Goal: Task Accomplishment & Management: Use online tool/utility

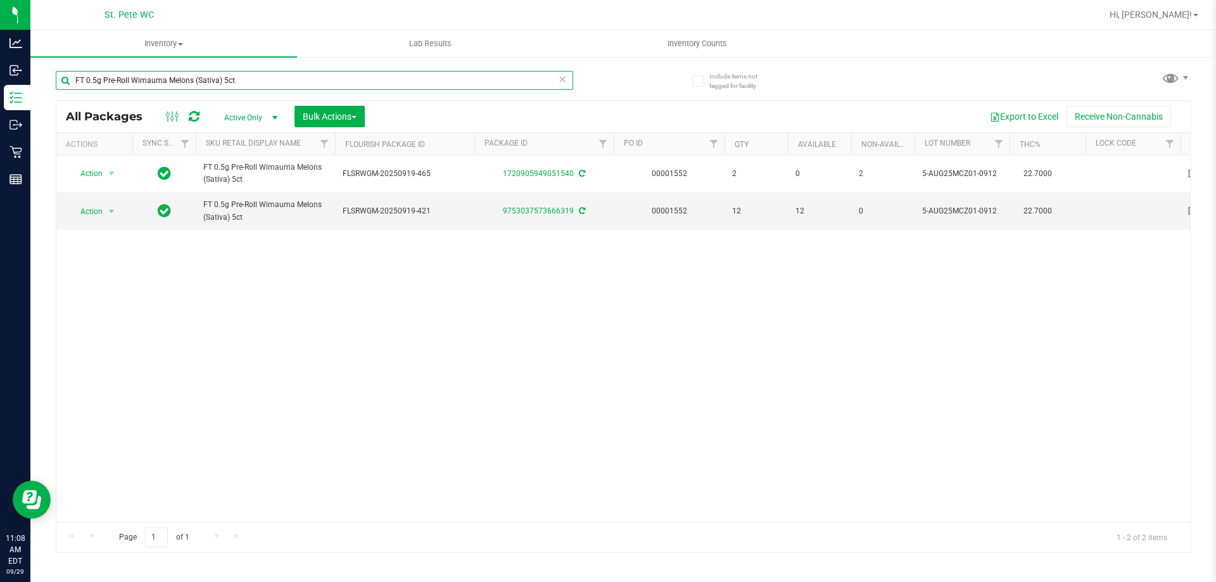
drag, startPoint x: 271, startPoint y: 82, endPoint x: 37, endPoint y: 82, distance: 233.1
click at [37, 82] on div "Include items not tagged for facility FT 0.5g Pre-Roll Wimauma Melons (Sativa) …" at bounding box center [623, 249] width 1186 height 386
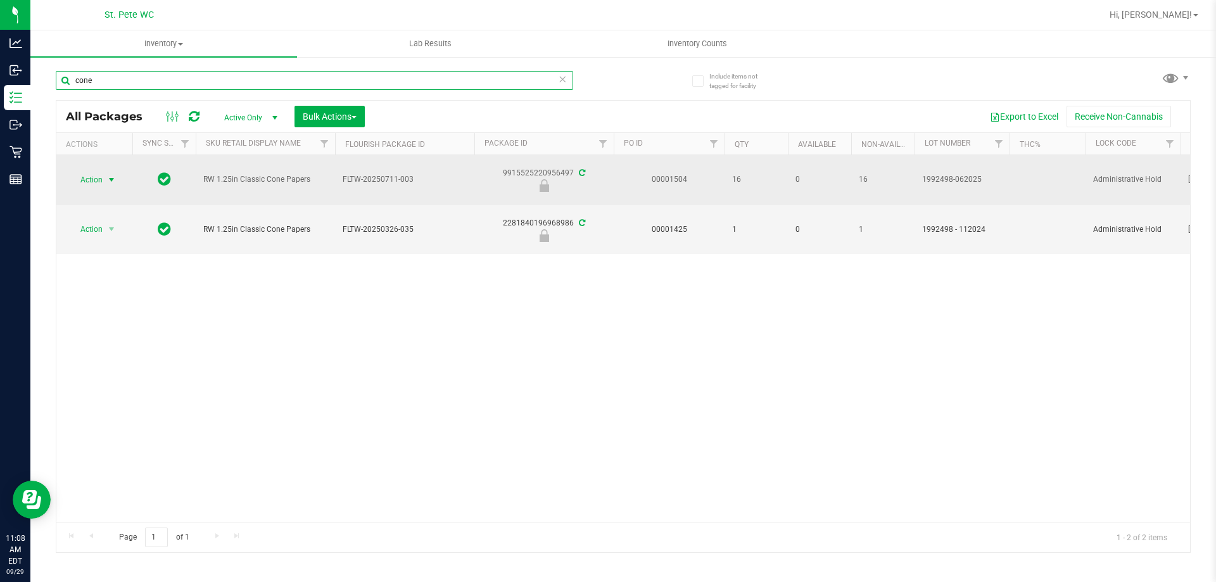
type input "cone"
click at [110, 180] on span "select" at bounding box center [111, 180] width 10 height 10
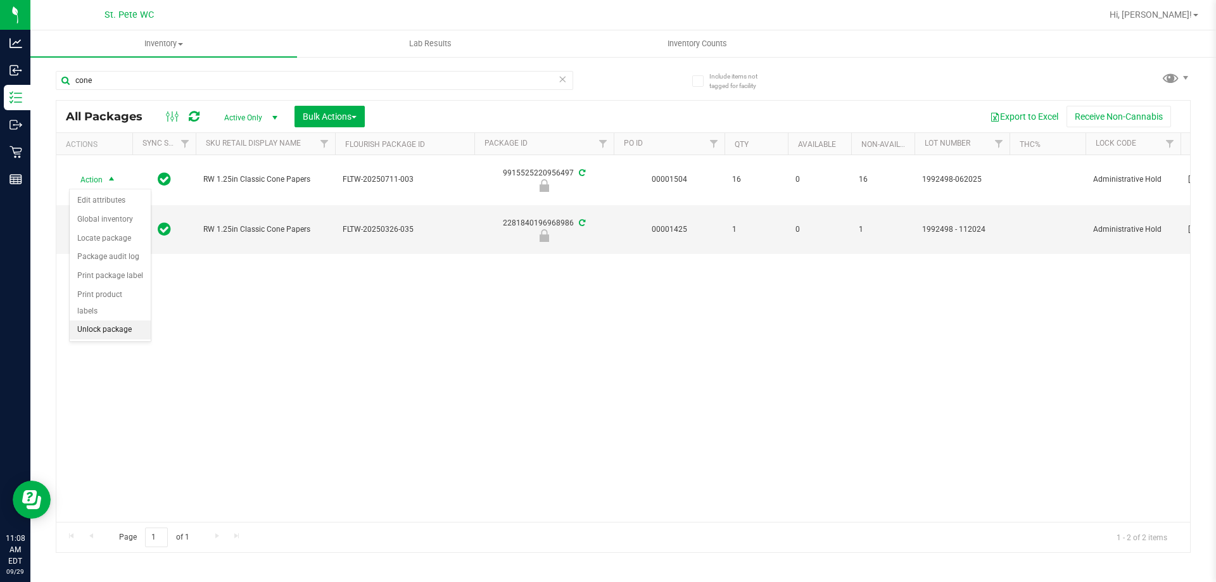
click at [95, 321] on li "Unlock package" at bounding box center [110, 330] width 81 height 19
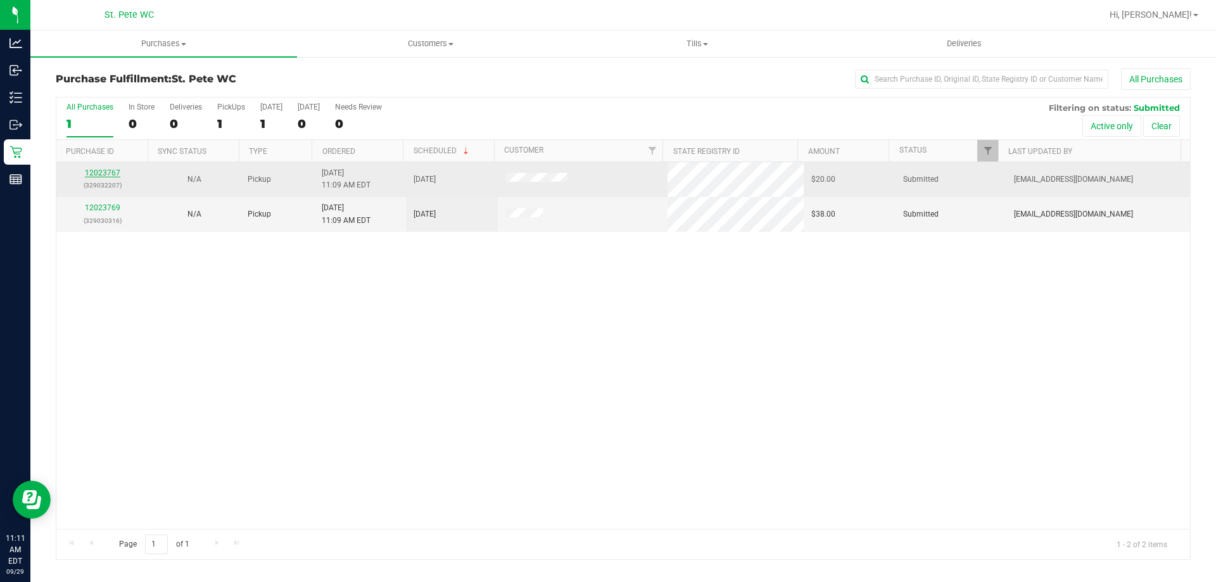
click at [113, 174] on link "12023767" at bounding box center [102, 173] width 35 height 9
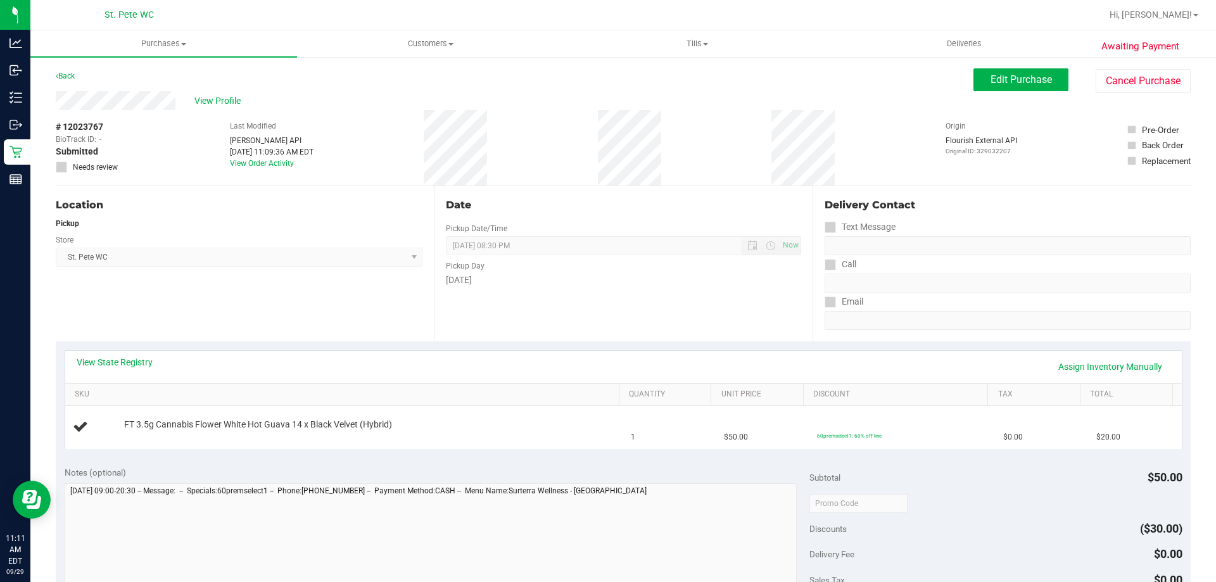
scroll to position [63, 0]
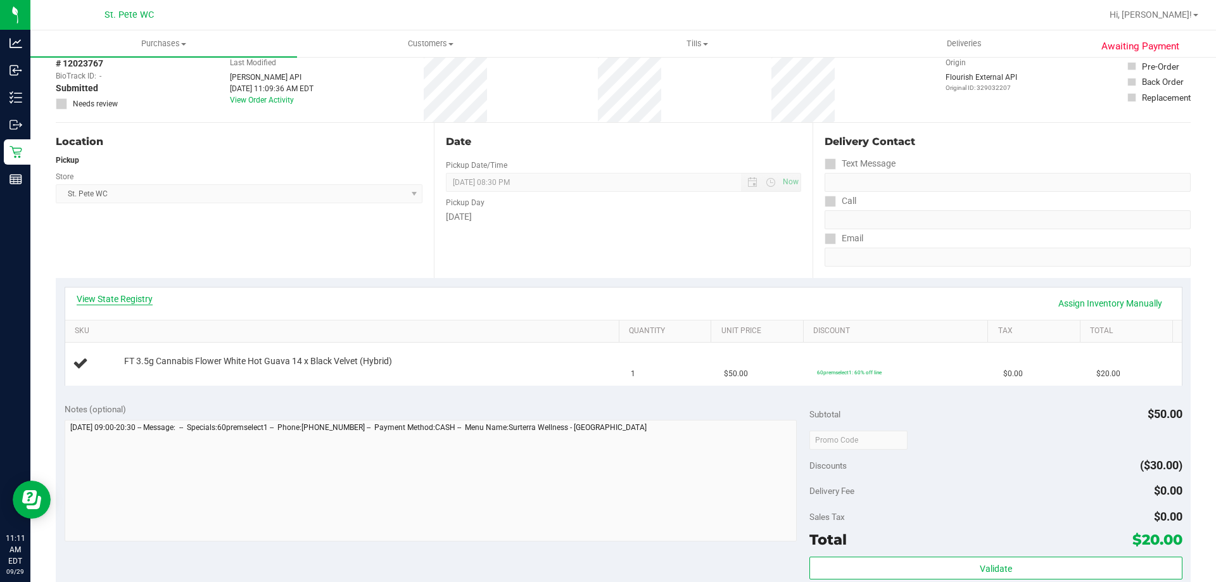
click at [99, 296] on link "View State Registry" at bounding box center [115, 299] width 76 height 13
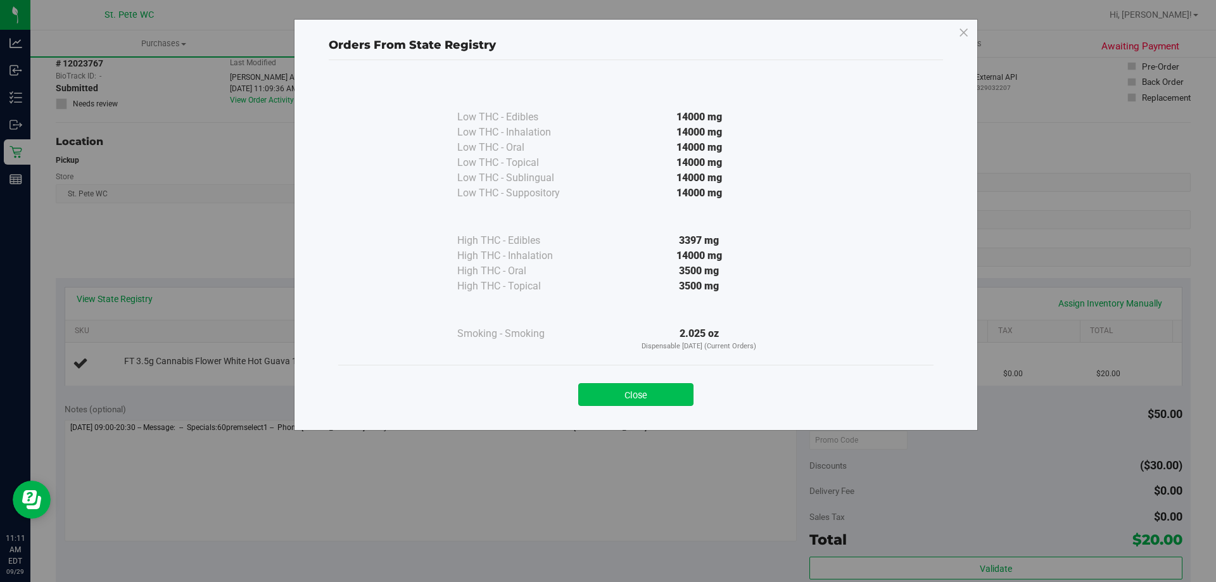
click at [642, 393] on button "Close" at bounding box center [635, 394] width 115 height 23
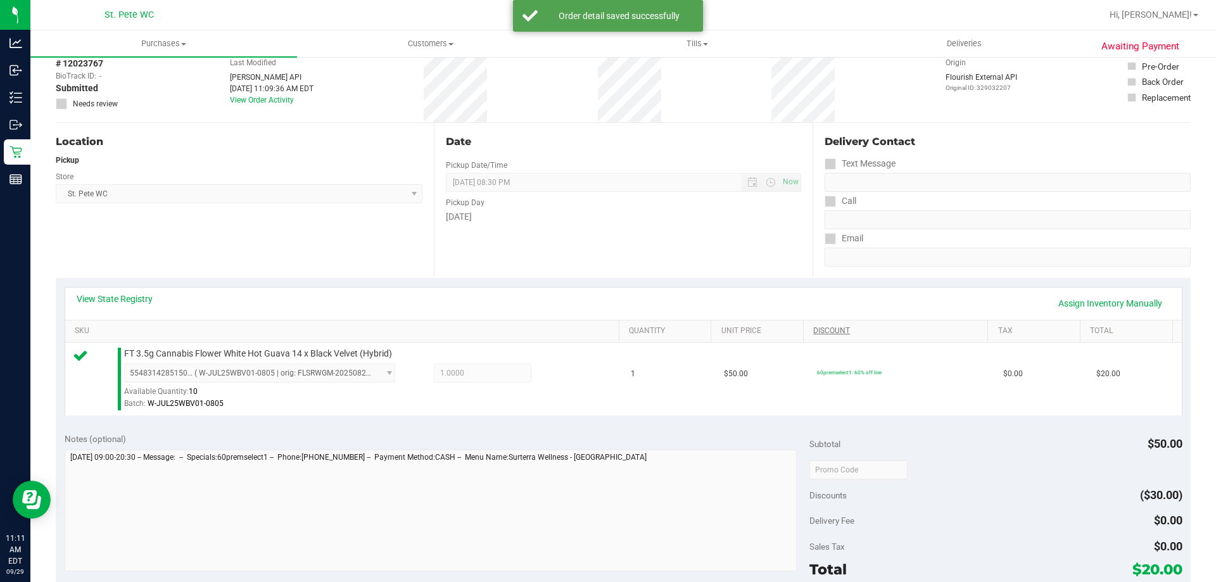
scroll to position [380, 0]
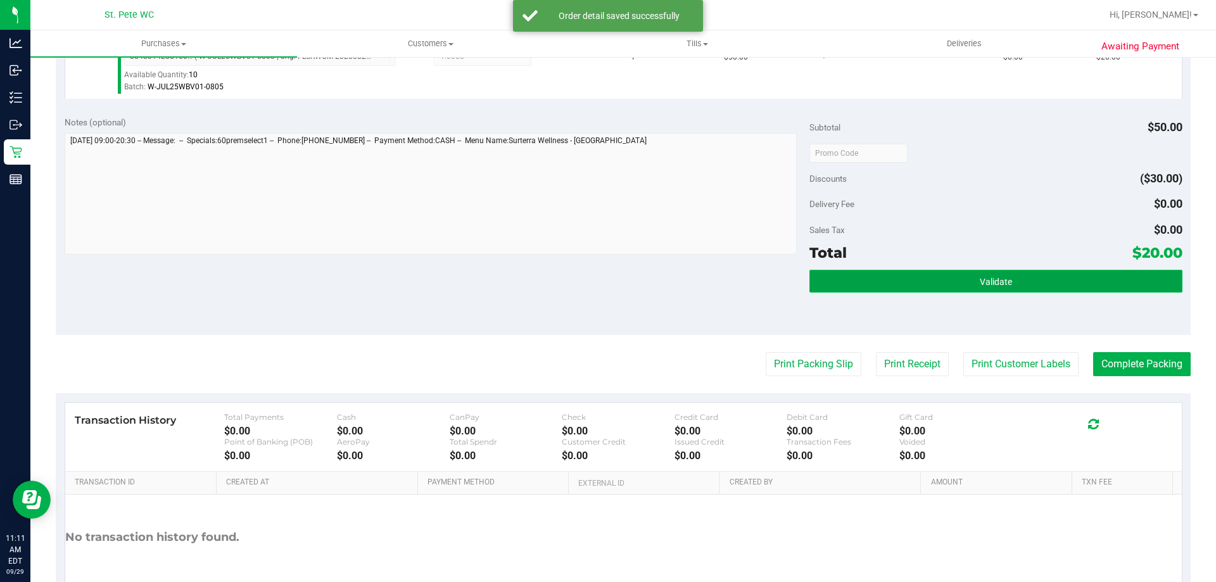
click at [958, 275] on button "Validate" at bounding box center [996, 281] width 373 height 23
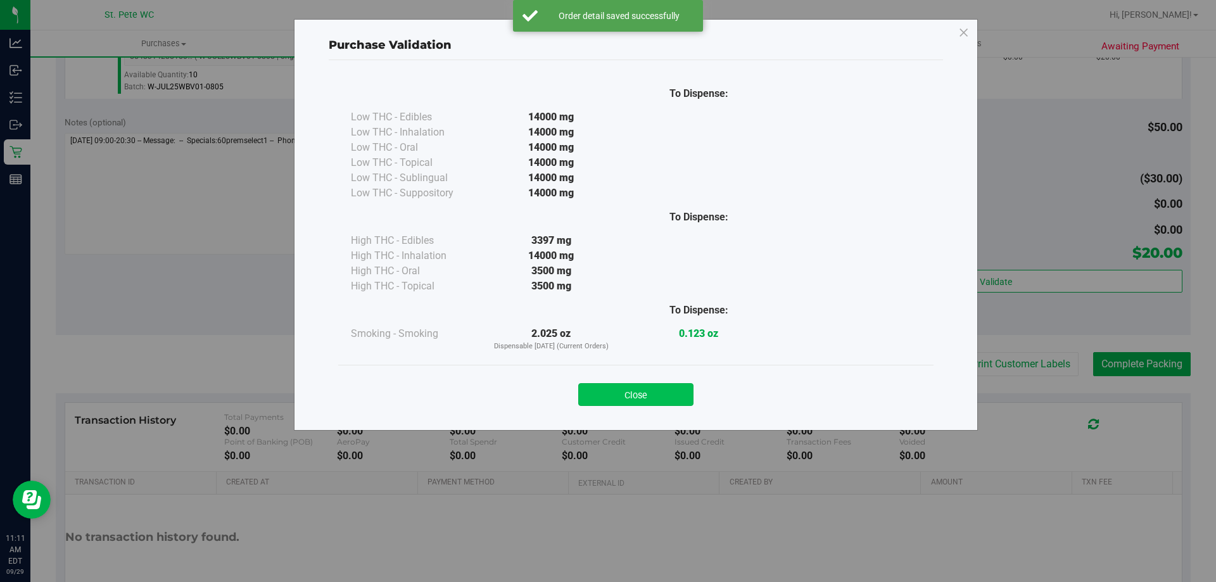
click at [637, 397] on button "Close" at bounding box center [635, 394] width 115 height 23
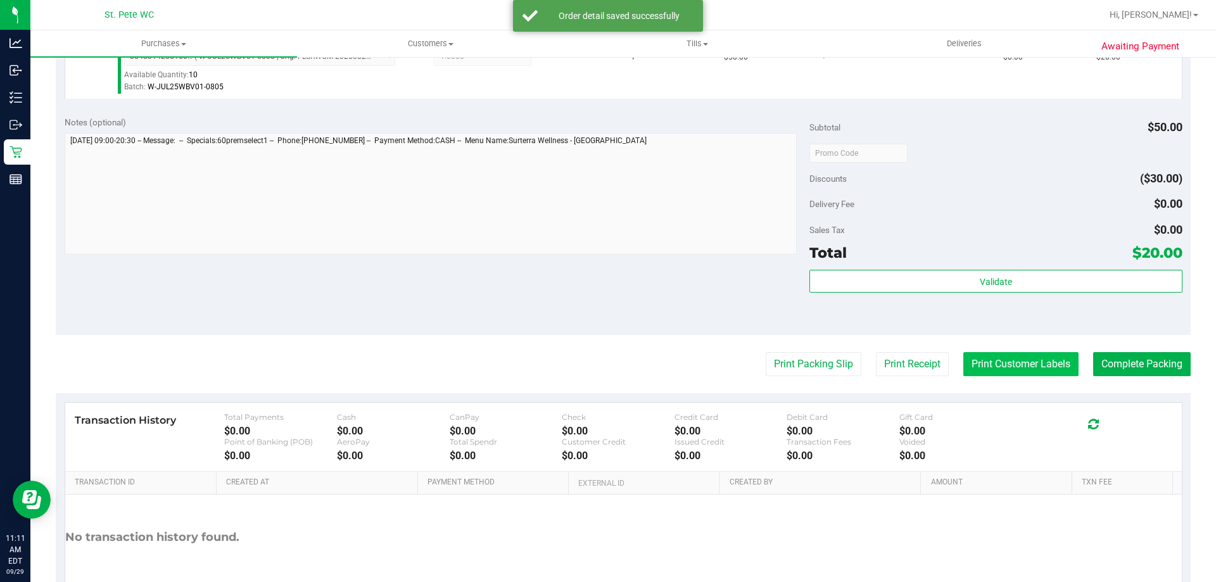
click at [971, 364] on button "Print Customer Labels" at bounding box center [1021, 364] width 115 height 24
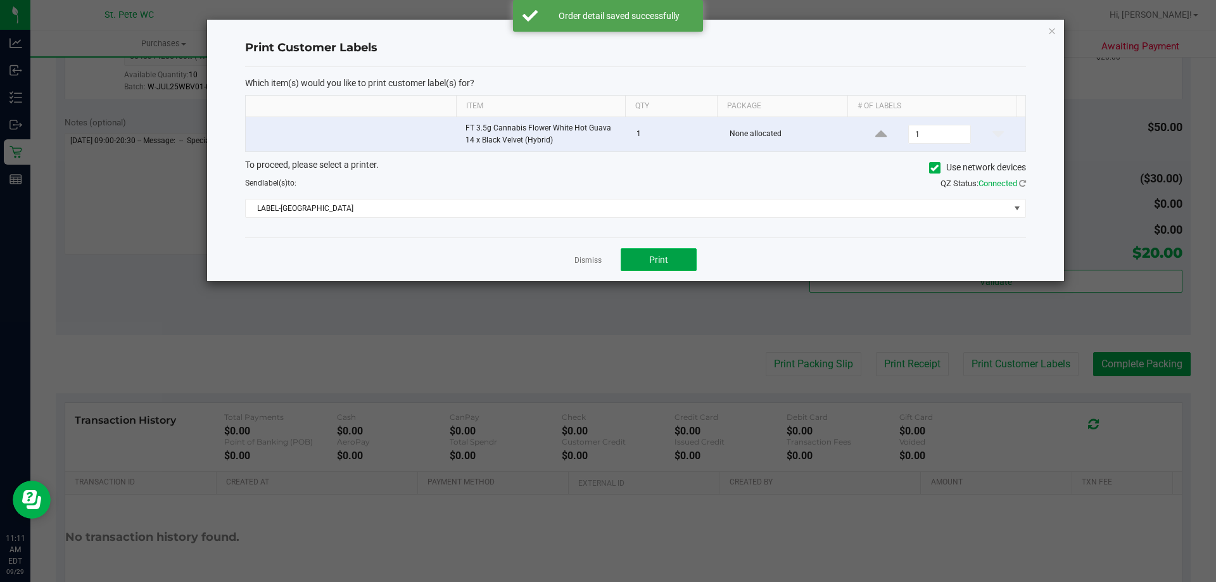
click at [684, 256] on button "Print" at bounding box center [659, 259] width 76 height 23
click at [600, 260] on link "Dismiss" at bounding box center [588, 260] width 27 height 11
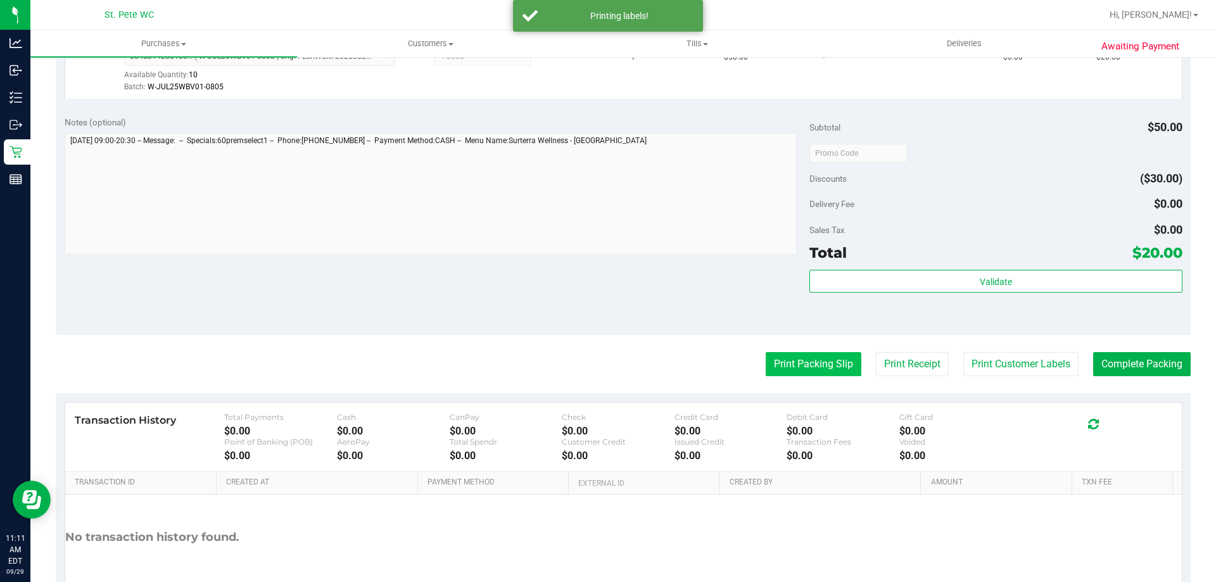
click at [834, 369] on button "Print Packing Slip" at bounding box center [814, 364] width 96 height 24
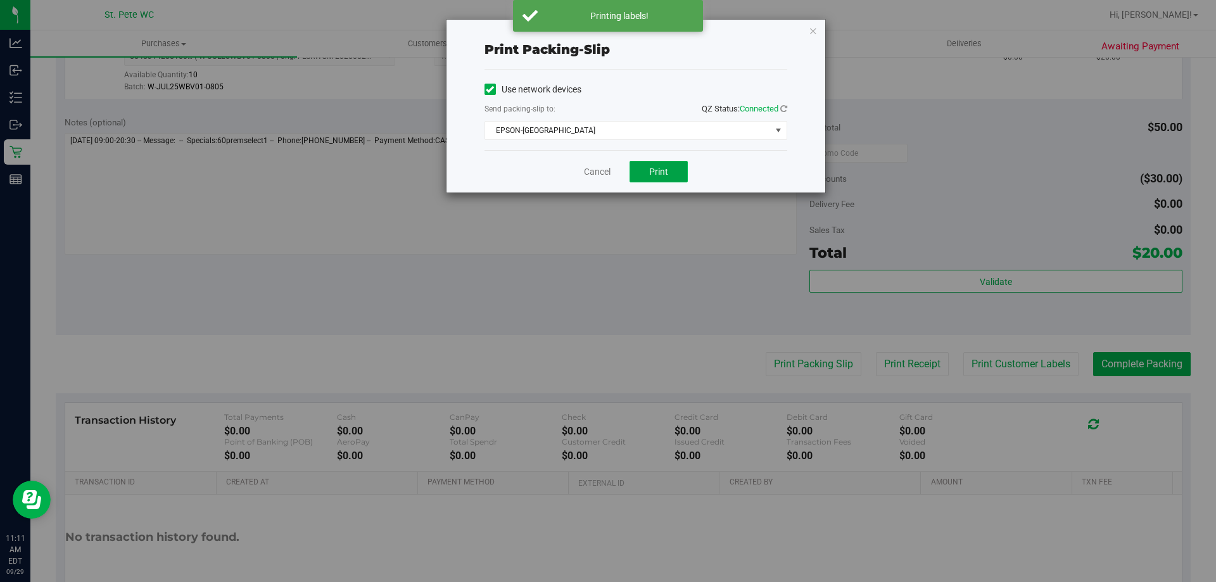
click at [653, 162] on button "Print" at bounding box center [659, 172] width 58 height 22
click at [603, 174] on link "Cancel" at bounding box center [597, 171] width 27 height 13
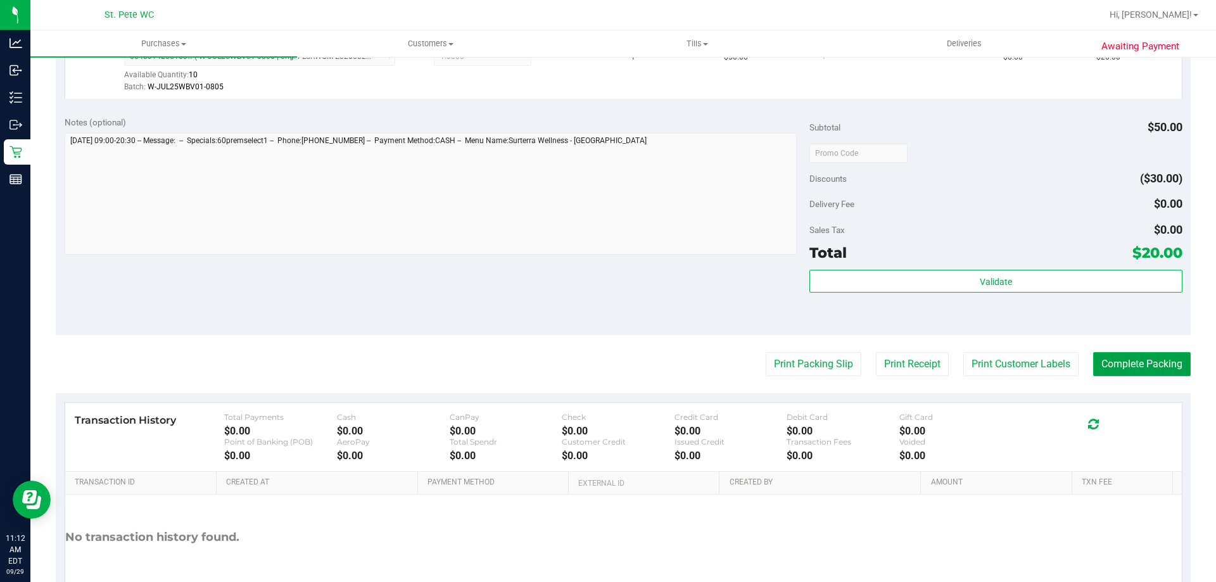
click at [1104, 370] on button "Complete Packing" at bounding box center [1142, 364] width 98 height 24
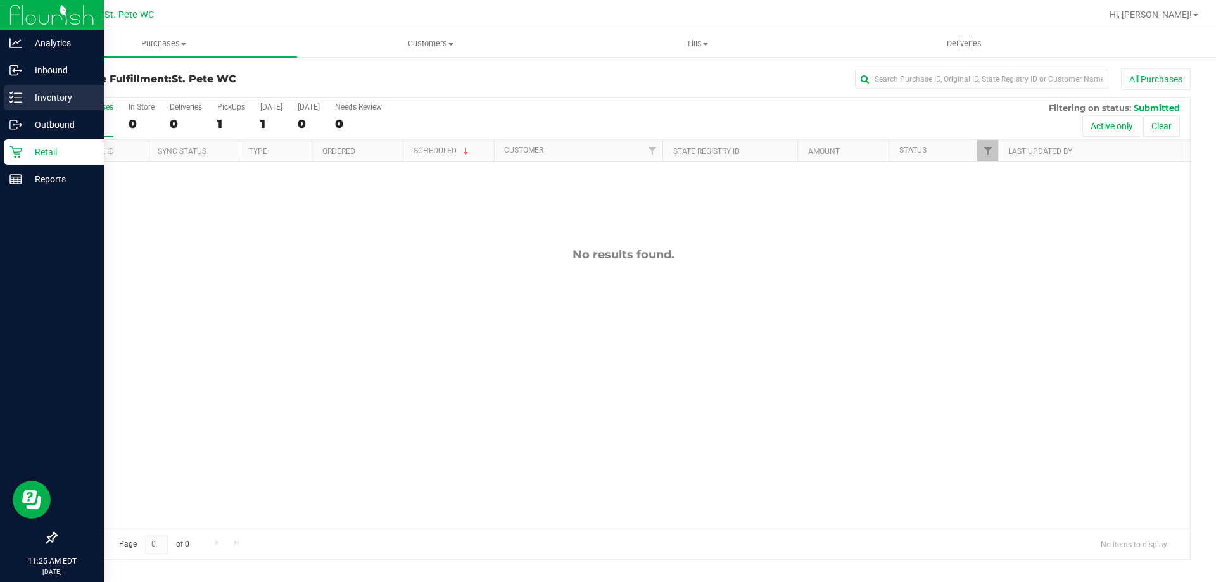
click at [18, 97] on icon at bounding box center [16, 97] width 13 height 13
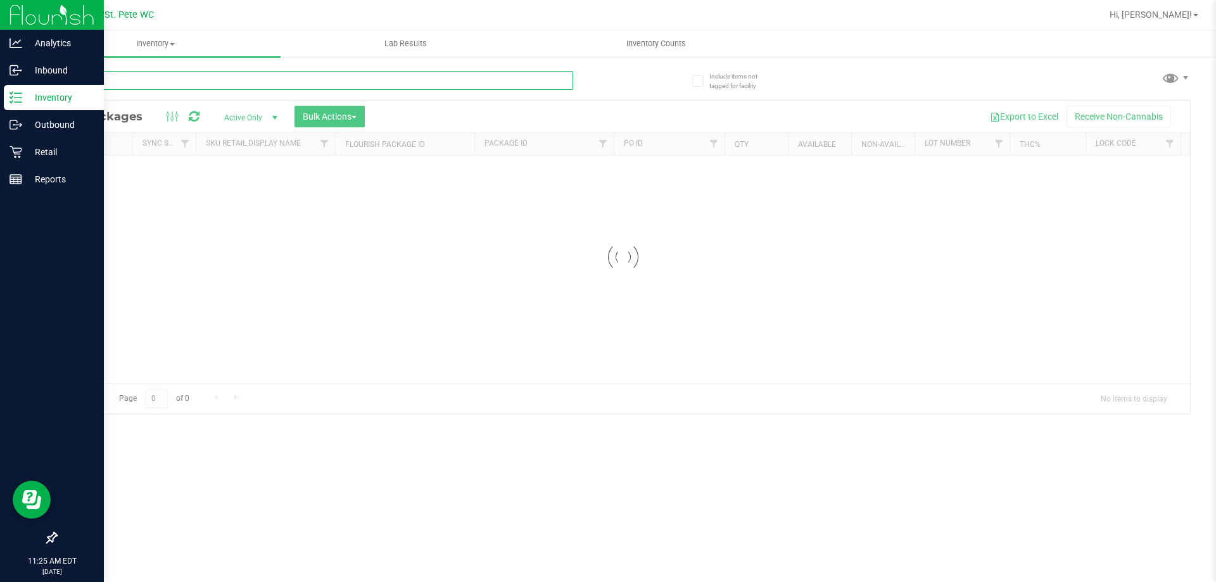
click at [141, 81] on input "text" at bounding box center [315, 80] width 518 height 19
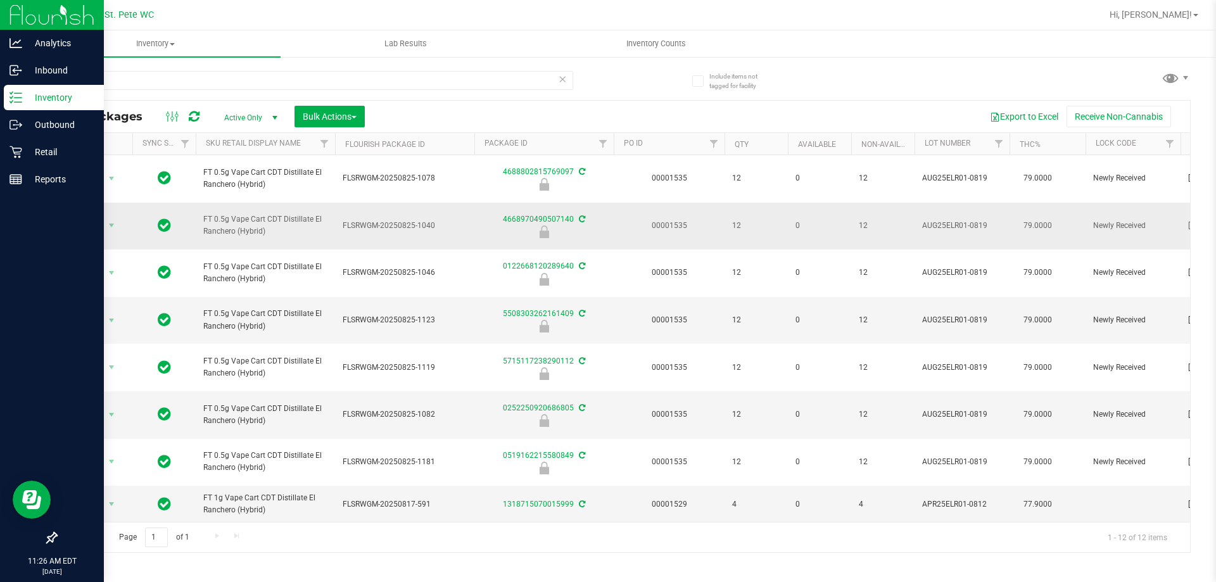
click at [271, 213] on td "FT 0.5g Vape Cart CDT Distillate El Ranchero (Hybrid)" at bounding box center [265, 227] width 139 height 48
copy tr "FT 0.5g Vape Cart CDT Distillate El Ranchero (Hybrid)"
click at [275, 89] on input "elr" at bounding box center [315, 80] width 518 height 19
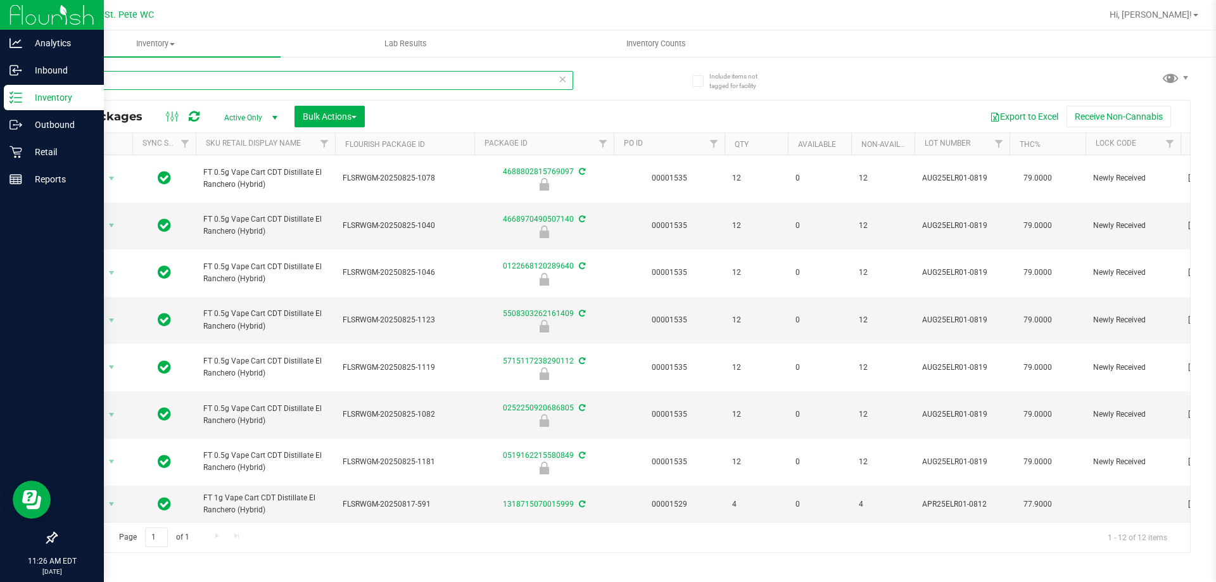
click at [275, 89] on input "elr" at bounding box center [315, 80] width 518 height 19
paste input "FT 0.5g Vape Cart CDT Distillate El Ranchero (Hybrid)"
click at [182, 80] on input "FT 0.5g Vape Cart CDT Distillate El Ranchero (Hybrid)" at bounding box center [315, 80] width 518 height 19
drag, startPoint x: 187, startPoint y: 82, endPoint x: 47, endPoint y: 77, distance: 140.1
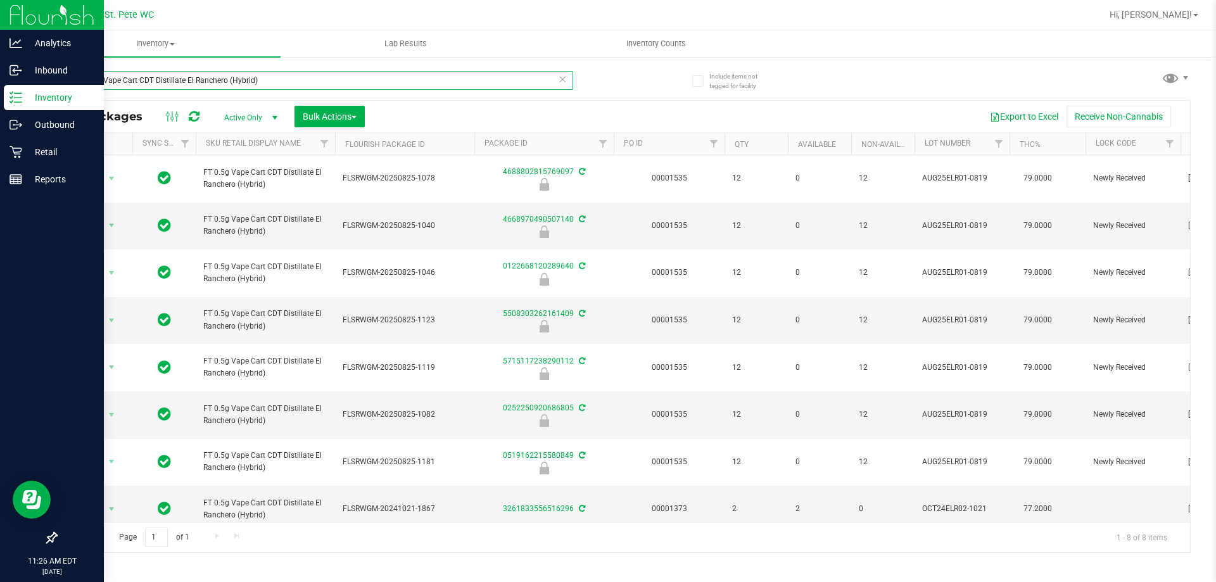
click at [48, 77] on div "Include items not tagged for facility FT 0.5g Vape Cart CDT Distillate El Ranch…" at bounding box center [623, 249] width 1186 height 386
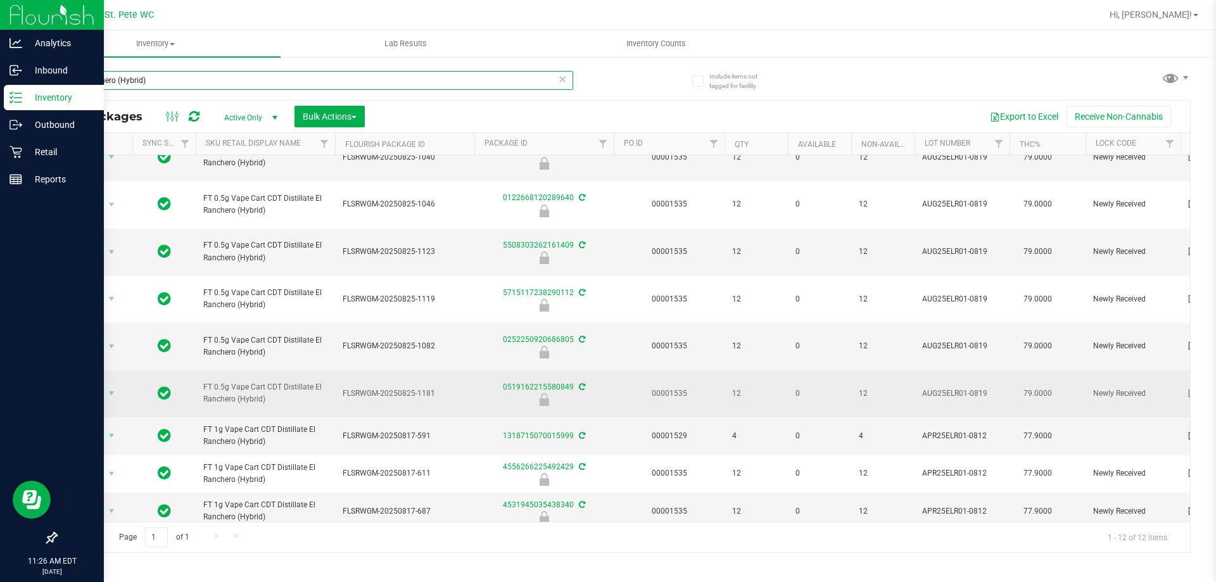
scroll to position [171, 0]
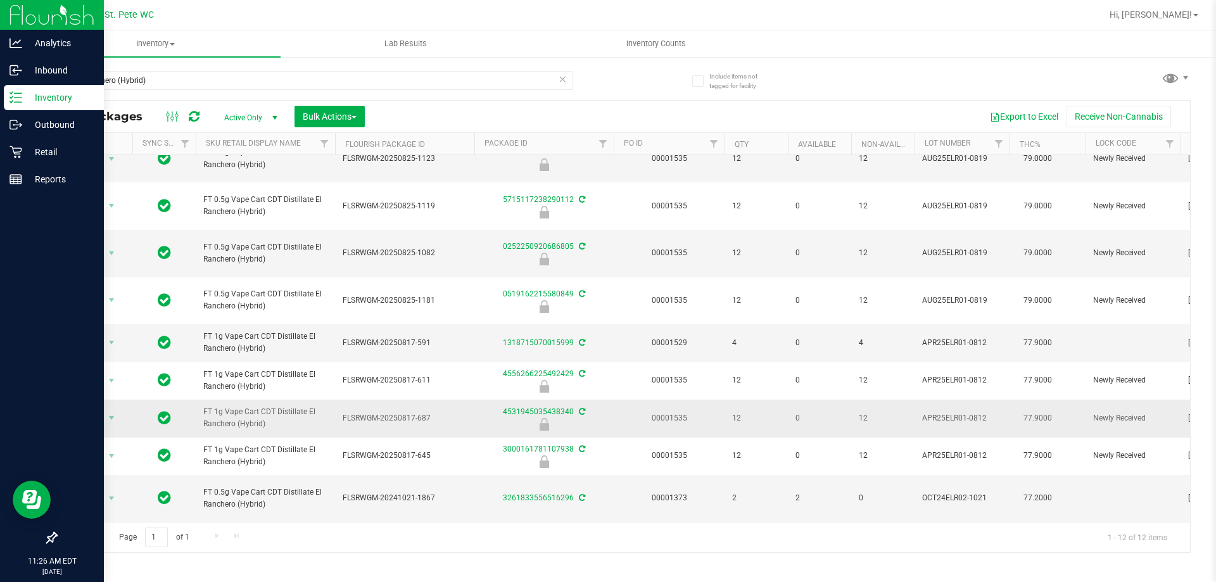
click at [305, 406] on span "FT 1g Vape Cart CDT Distillate El Ranchero (Hybrid)" at bounding box center [265, 418] width 124 height 24
copy tr "FT 1g Vape Cart CDT Distillate El Ranchero (Hybrid)"
click at [295, 71] on input "El Ranchero (Hybrid)" at bounding box center [315, 80] width 518 height 19
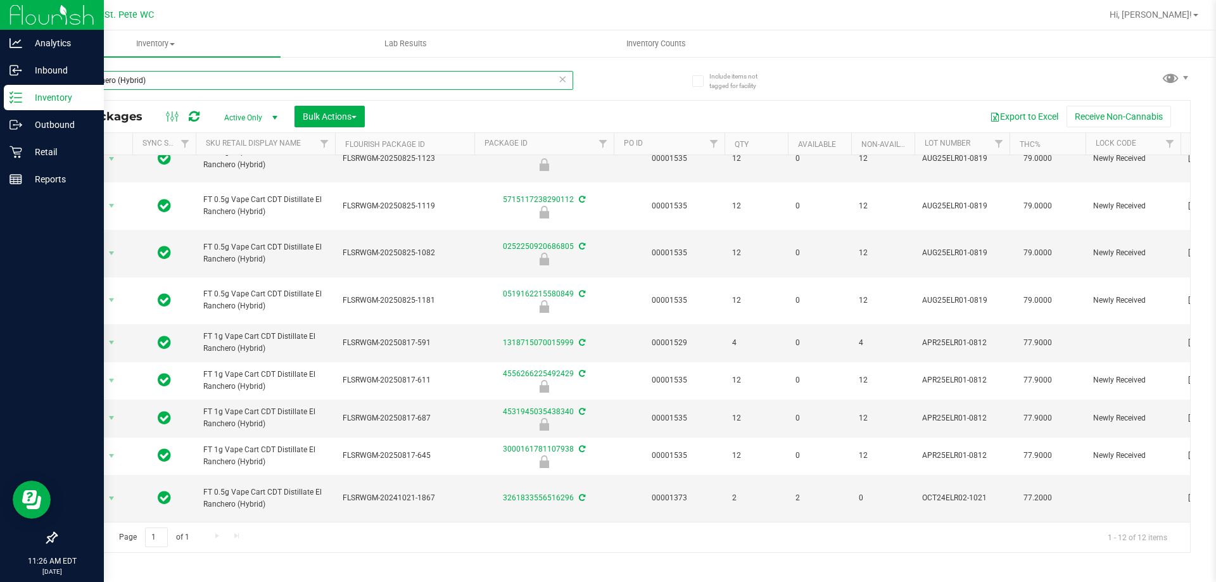
click at [295, 71] on input "El Ranchero (Hybrid)" at bounding box center [315, 80] width 518 height 19
paste input "FT 1g Vape Cart CDT Distillate"
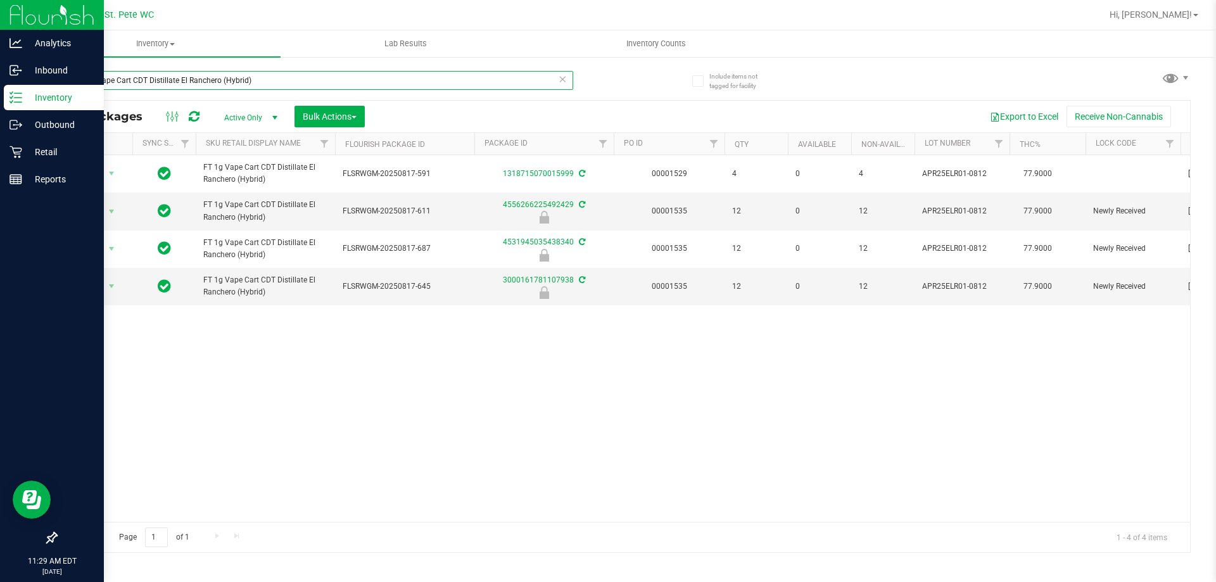
click at [295, 71] on input "FT 1g Vape Cart CDT Distillate El Ranchero (Hybrid)" at bounding box center [315, 80] width 518 height 19
type input "cja"
